Goal: Navigation & Orientation: Find specific page/section

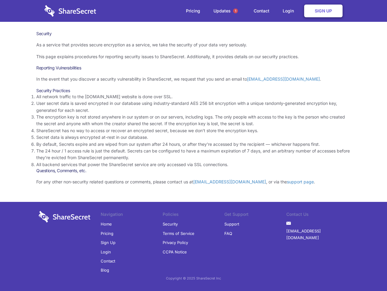
click at [194, 145] on li "By default, Secrets expire and are wiped from our system after 24 hours, or aft…" at bounding box center [193, 144] width 315 height 7
click at [236, 11] on span "1" at bounding box center [235, 10] width 5 height 5
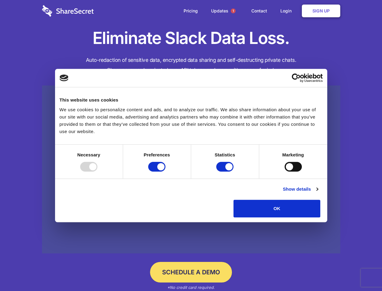
click at [97, 171] on div at bounding box center [88, 167] width 17 height 10
click at [166, 171] on input "Preferences" at bounding box center [156, 167] width 17 height 10
checkbox input "false"
click at [226, 171] on input "Statistics" at bounding box center [224, 167] width 17 height 10
checkbox input "false"
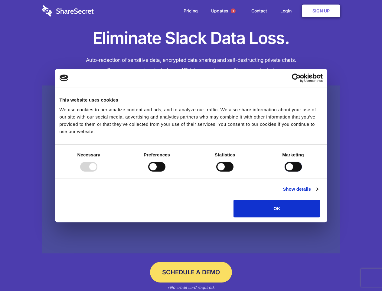
click at [285, 171] on input "Marketing" at bounding box center [293, 167] width 17 height 10
checkbox input "true"
click at [318, 193] on link "Show details" at bounding box center [300, 188] width 35 height 7
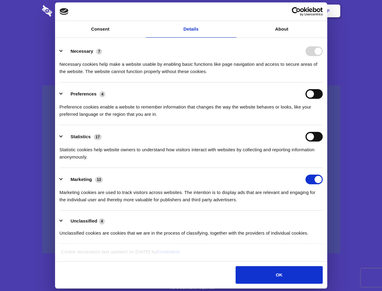
click at [323, 82] on li "Necessary 7 Necessary cookies help make a website usable by enabling basic func…" at bounding box center [191, 61] width 263 height 43
click at [233, 11] on span "1" at bounding box center [233, 10] width 5 height 5
